Goal: Information Seeking & Learning: Find specific page/section

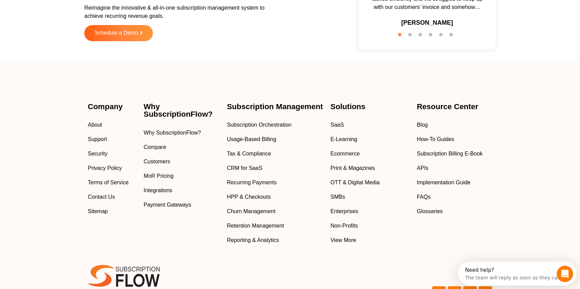
scroll to position [2288, 0]
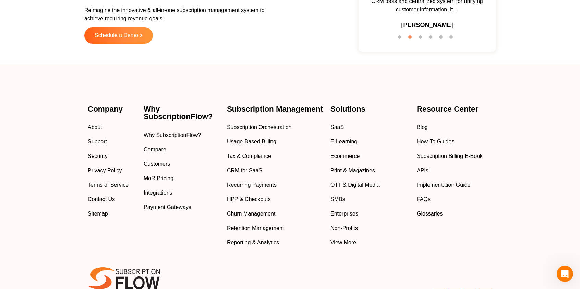
click at [157, 179] on span "MoR Pricing" at bounding box center [159, 178] width 30 height 8
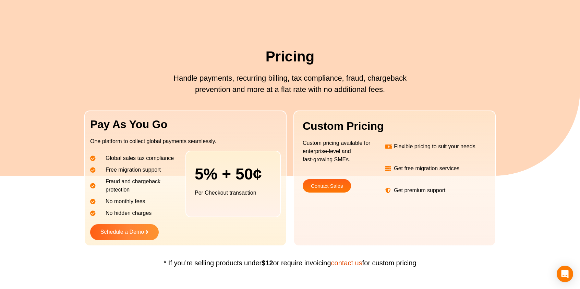
scroll to position [41, 0]
